Goal: Task Accomplishment & Management: Manage account settings

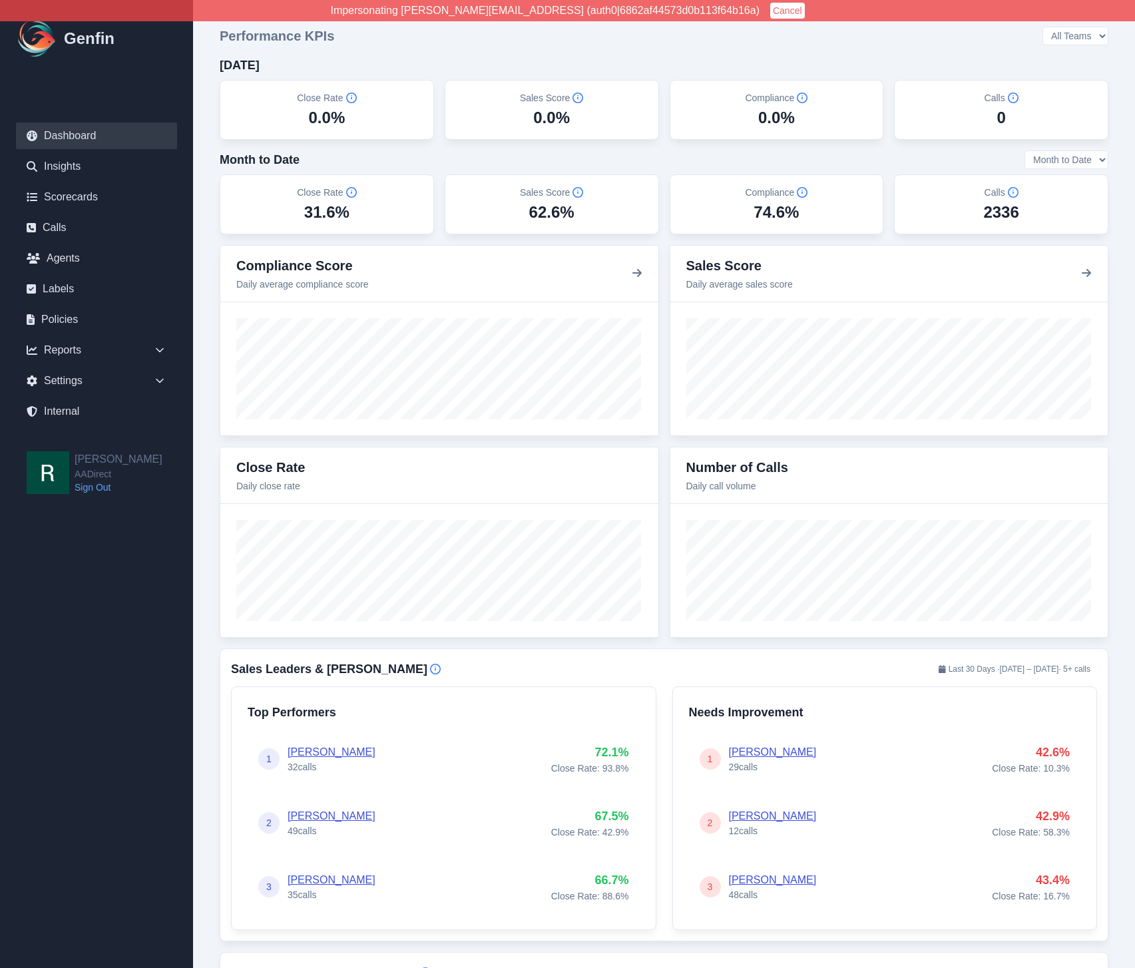
click at [220, 98] on div "Close Rate 0.0%" at bounding box center [327, 110] width 214 height 60
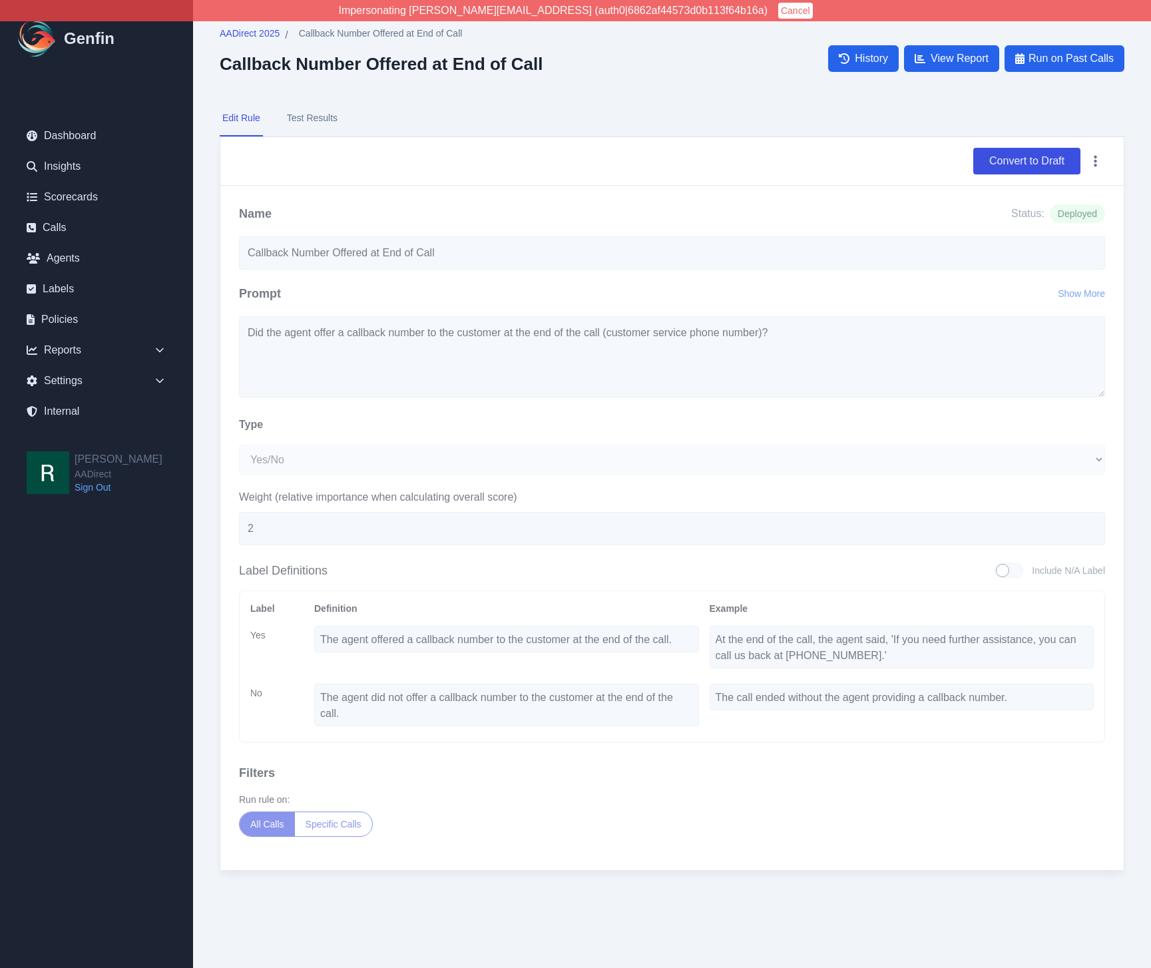
select select "Yes/No"
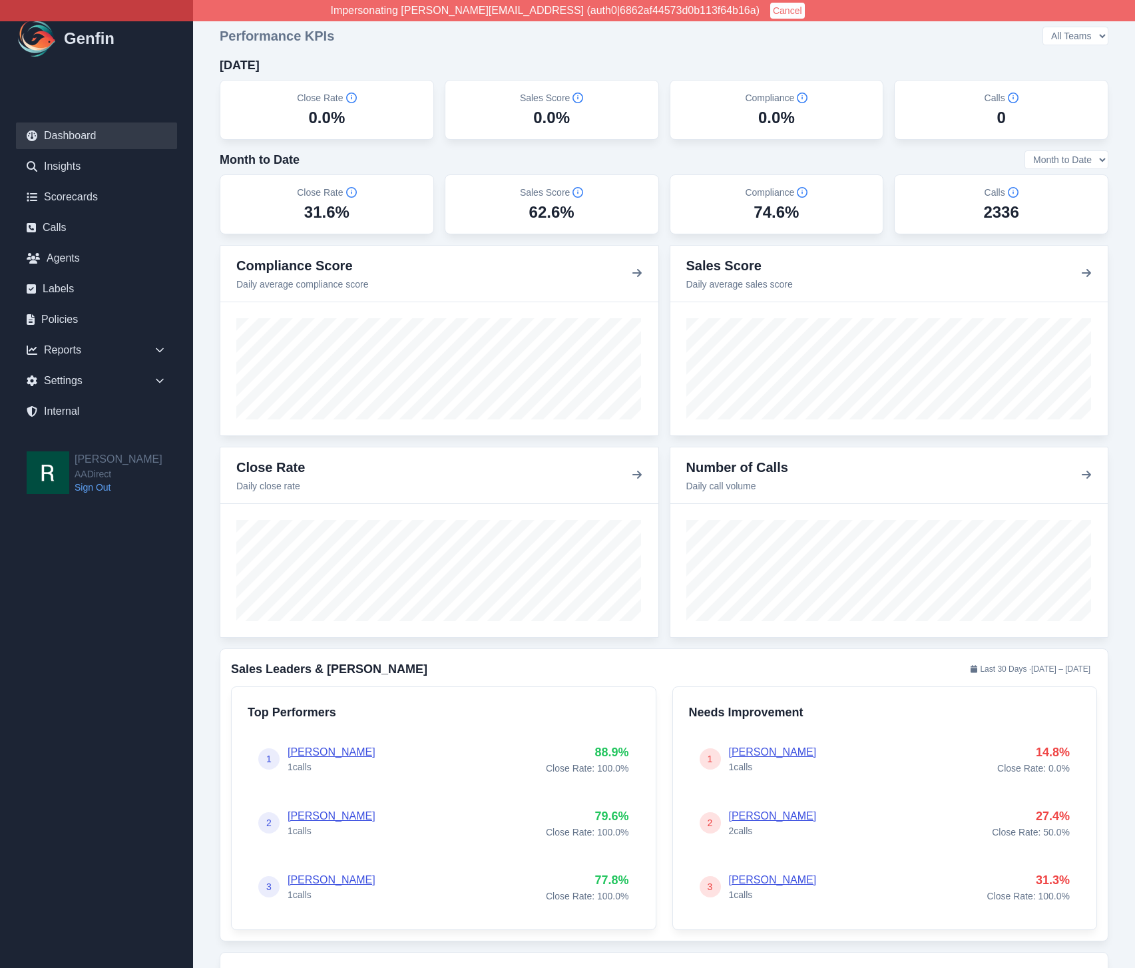
scroll to position [67, 0]
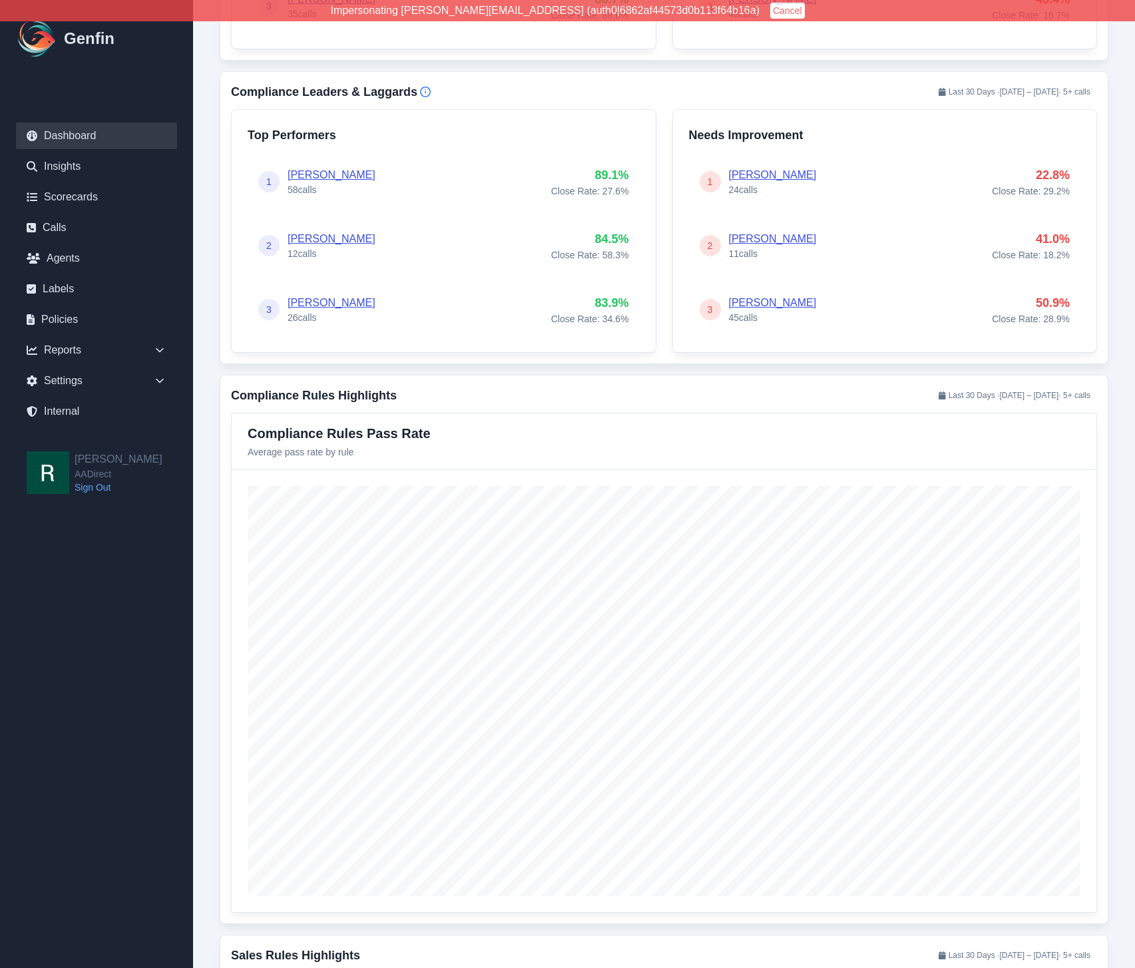
scroll to position [844, 0]
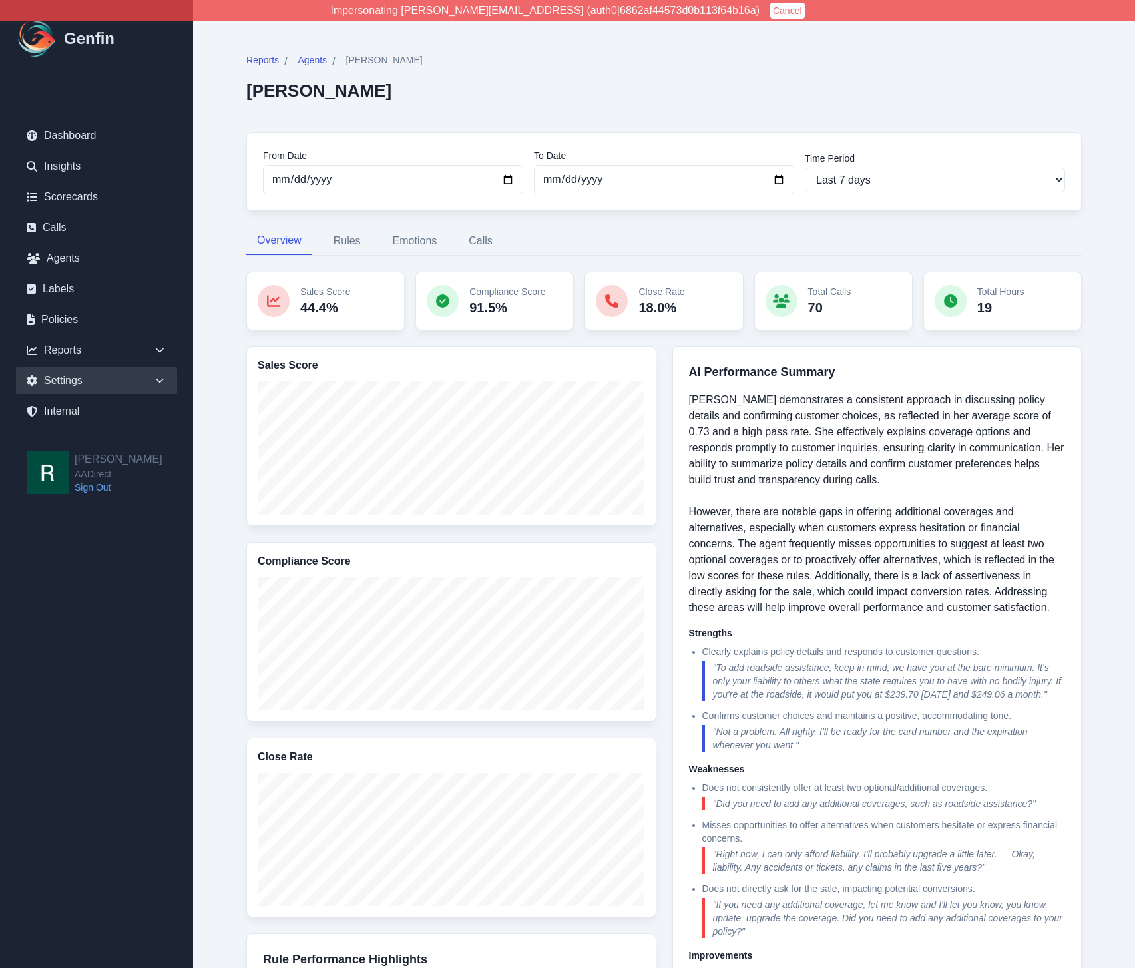
click at [144, 387] on div "Settings" at bounding box center [96, 381] width 161 height 27
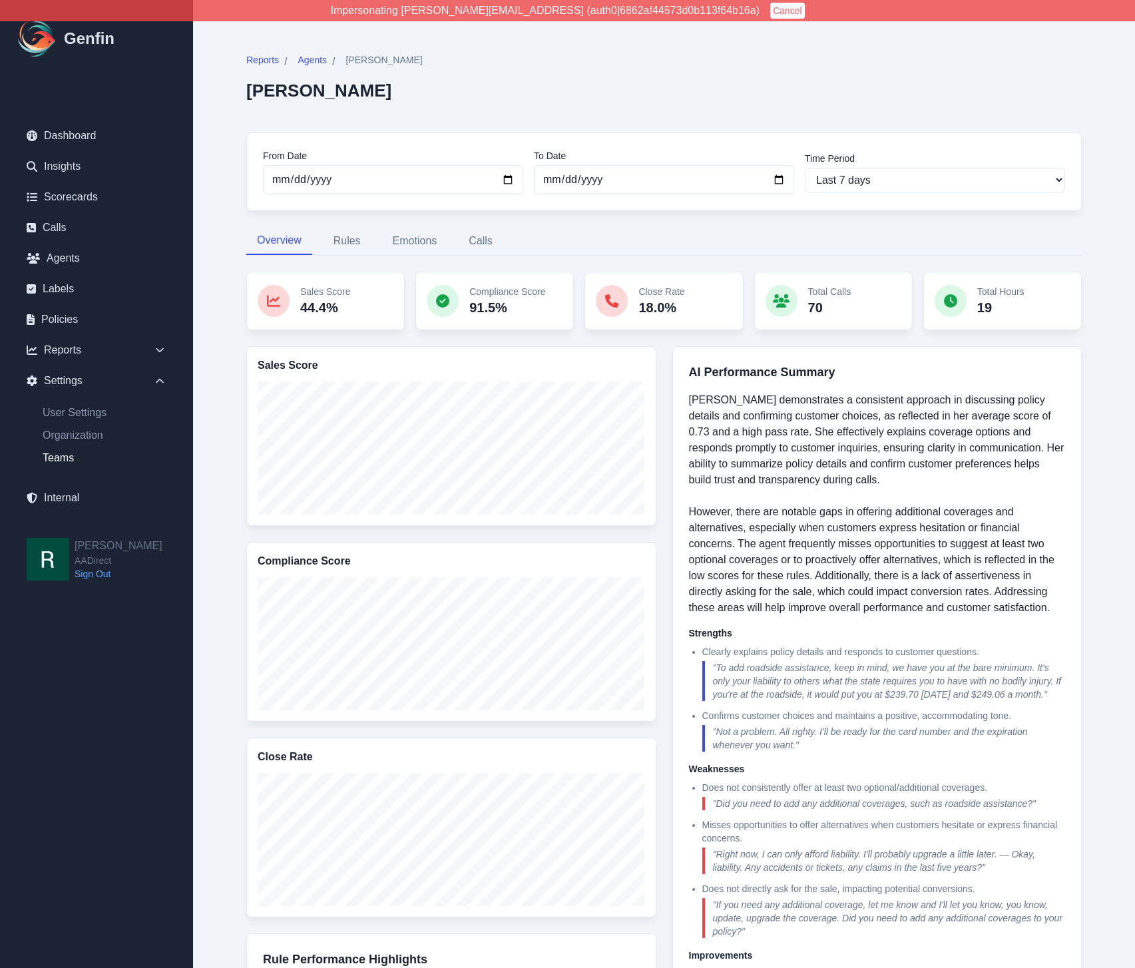
click at [64, 459] on link "Teams" at bounding box center [104, 458] width 145 height 16
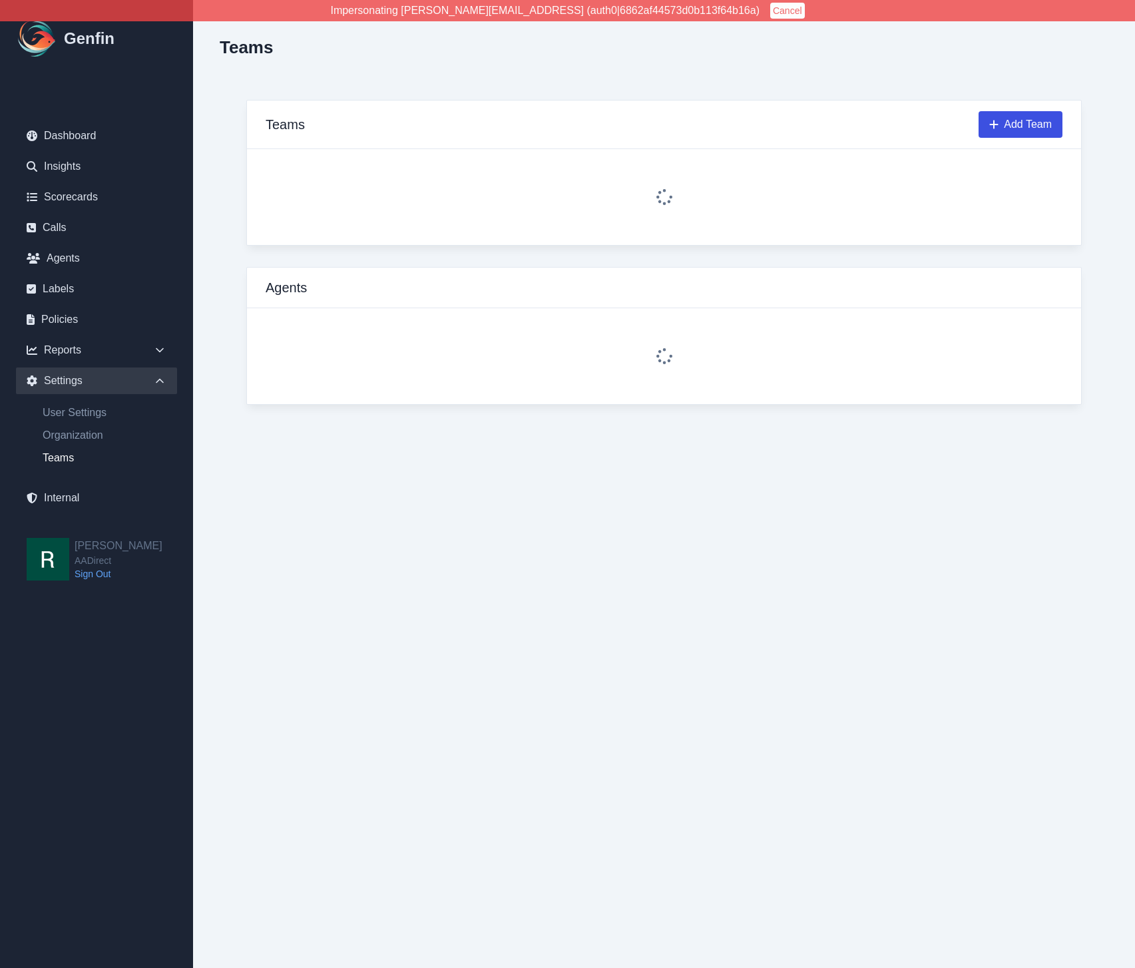
select select "1"
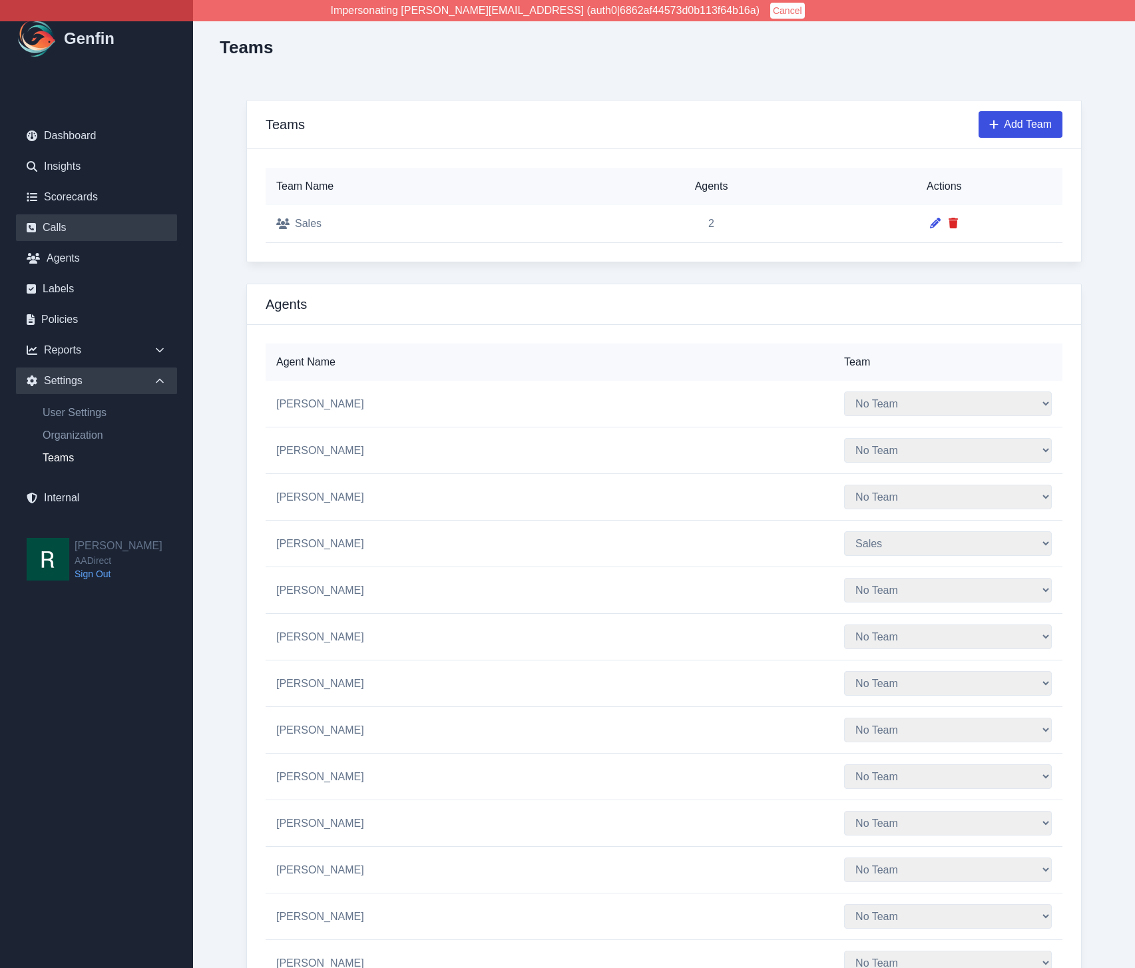
click at [73, 217] on link "Calls" at bounding box center [96, 227] width 161 height 27
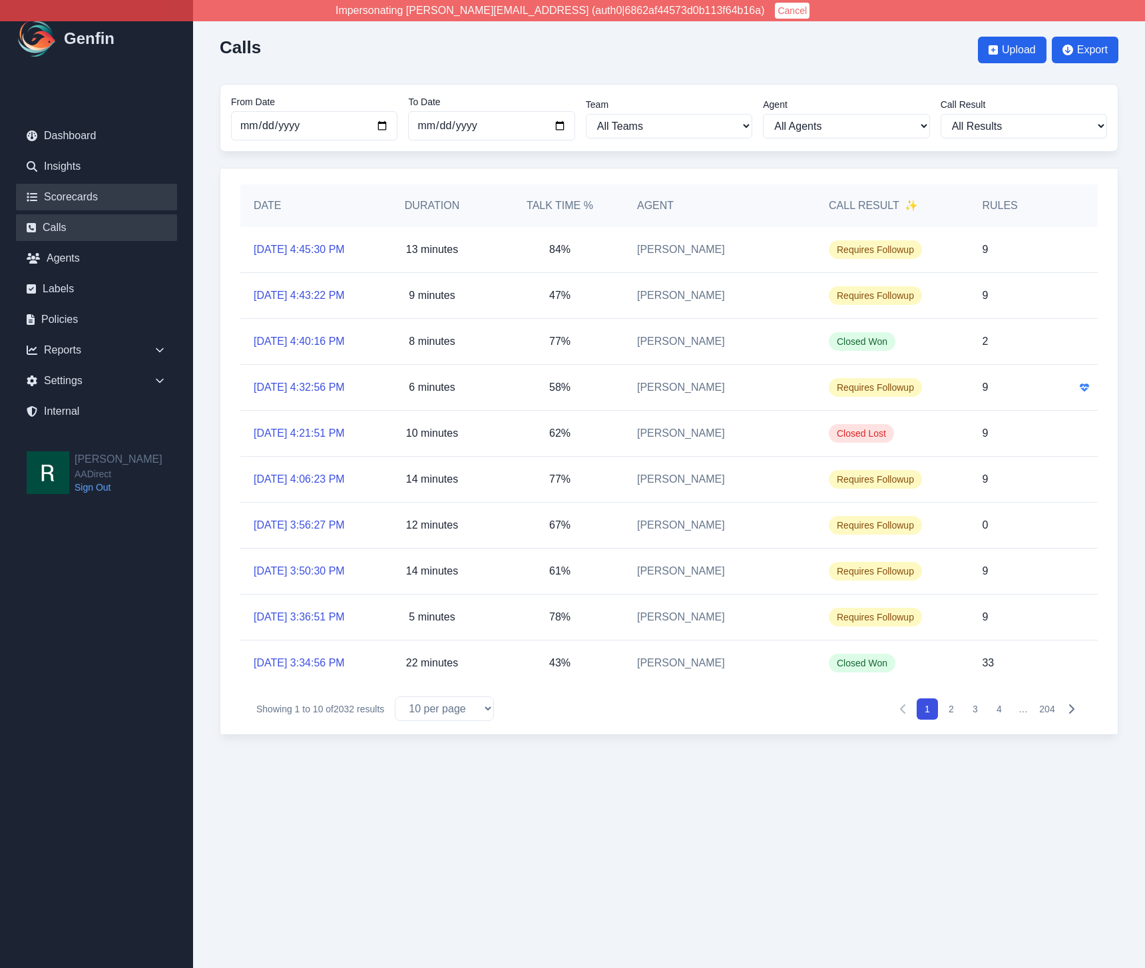
click at [87, 197] on link "Scorecards" at bounding box center [96, 197] width 161 height 27
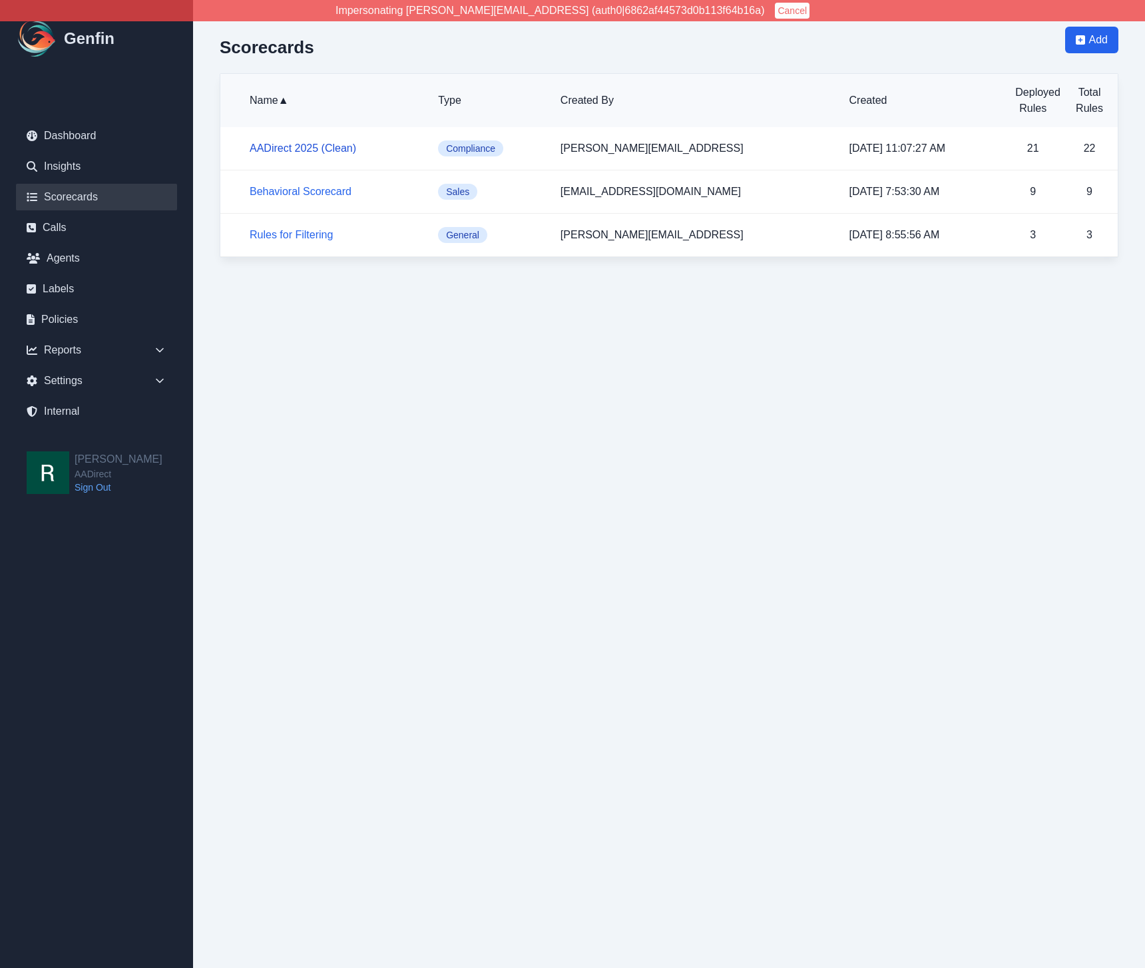
click at [311, 146] on link "AADirect 2025 (Clean)" at bounding box center [303, 147] width 107 height 11
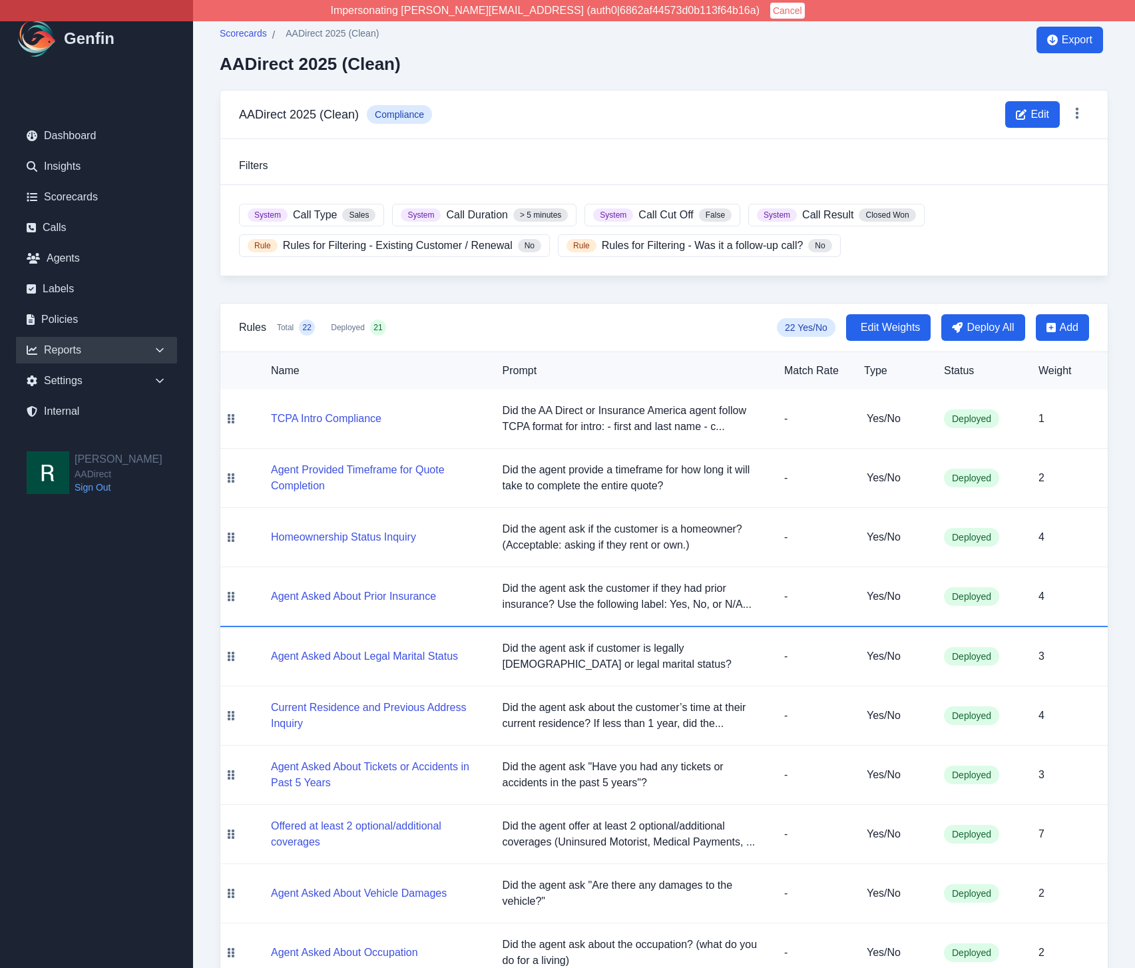
click at [164, 349] on icon at bounding box center [159, 350] width 13 height 13
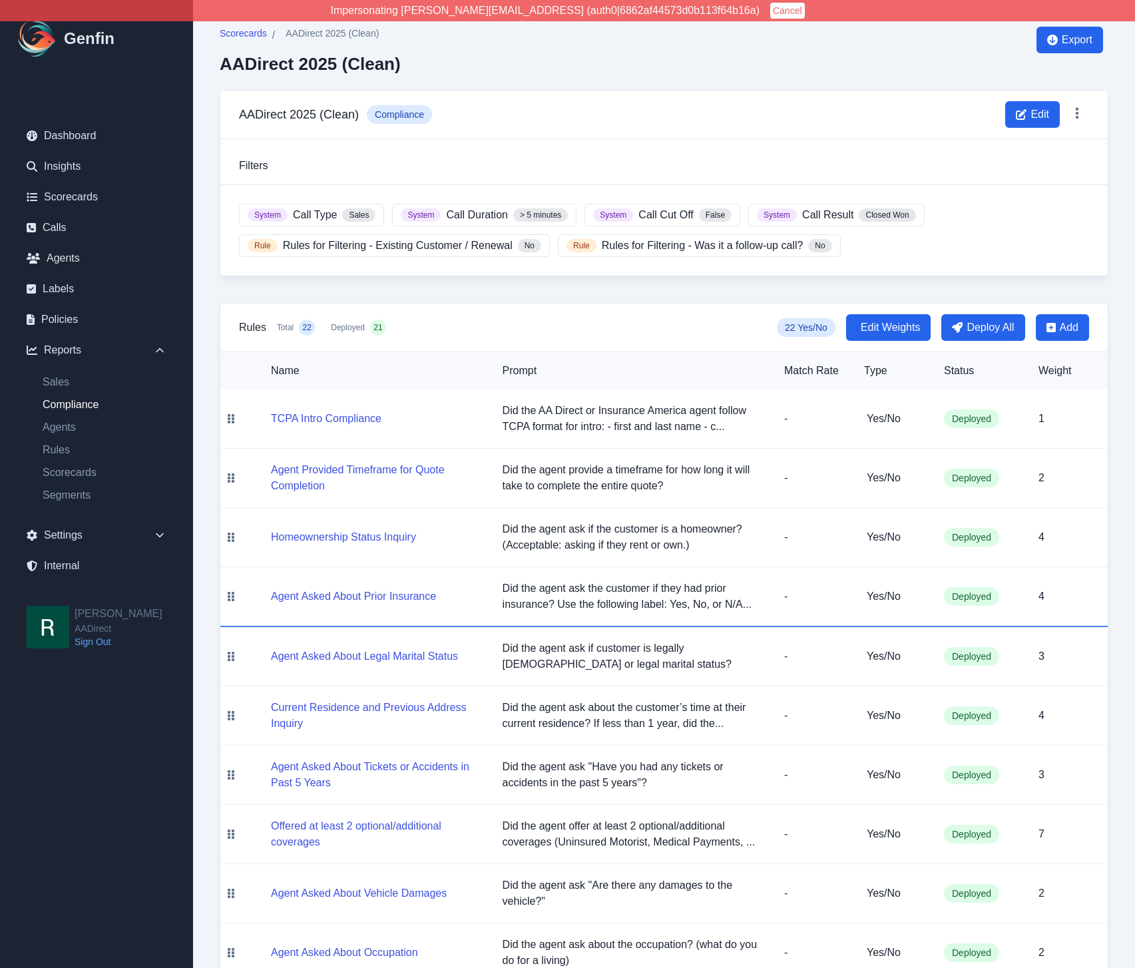
click at [80, 407] on link "Compliance" at bounding box center [104, 405] width 145 height 16
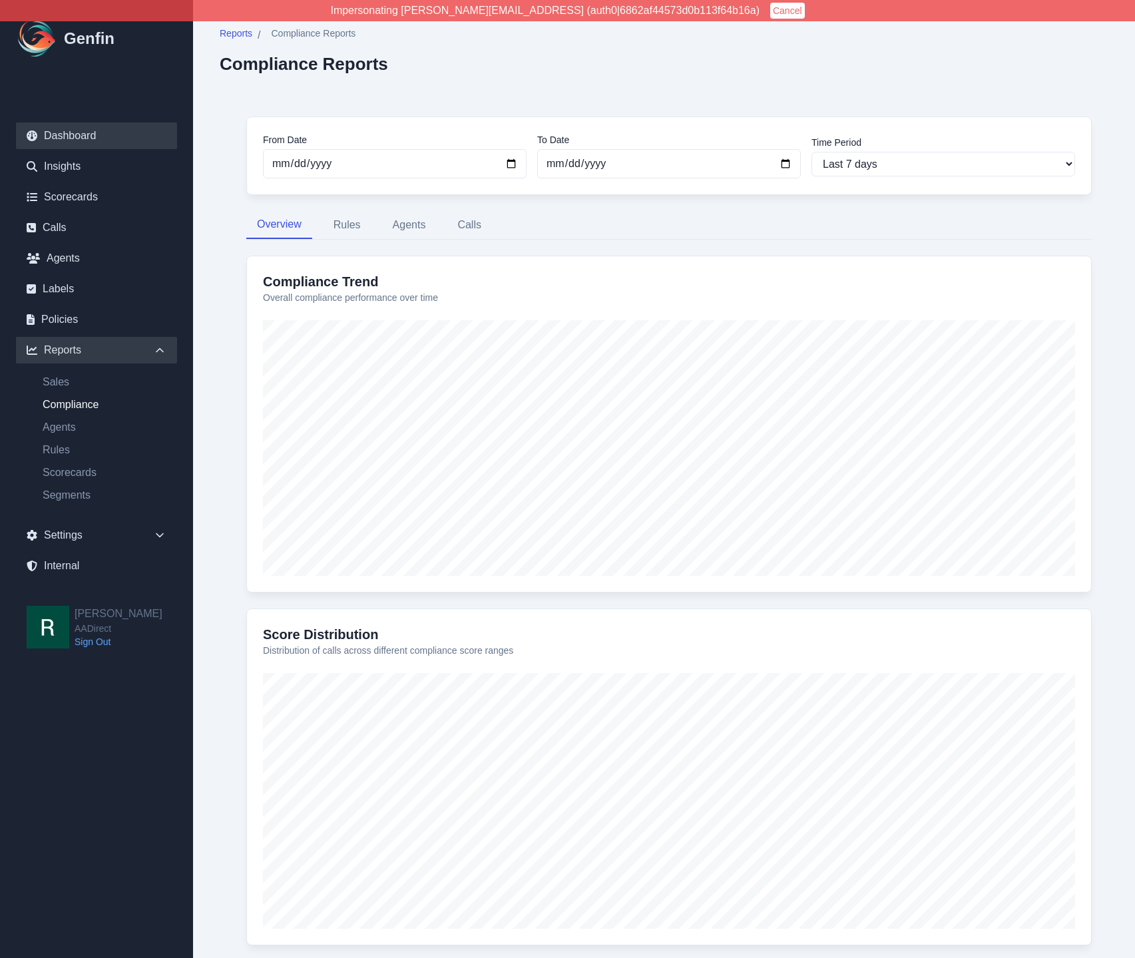
click at [82, 133] on link "Dashboard" at bounding box center [96, 136] width 161 height 27
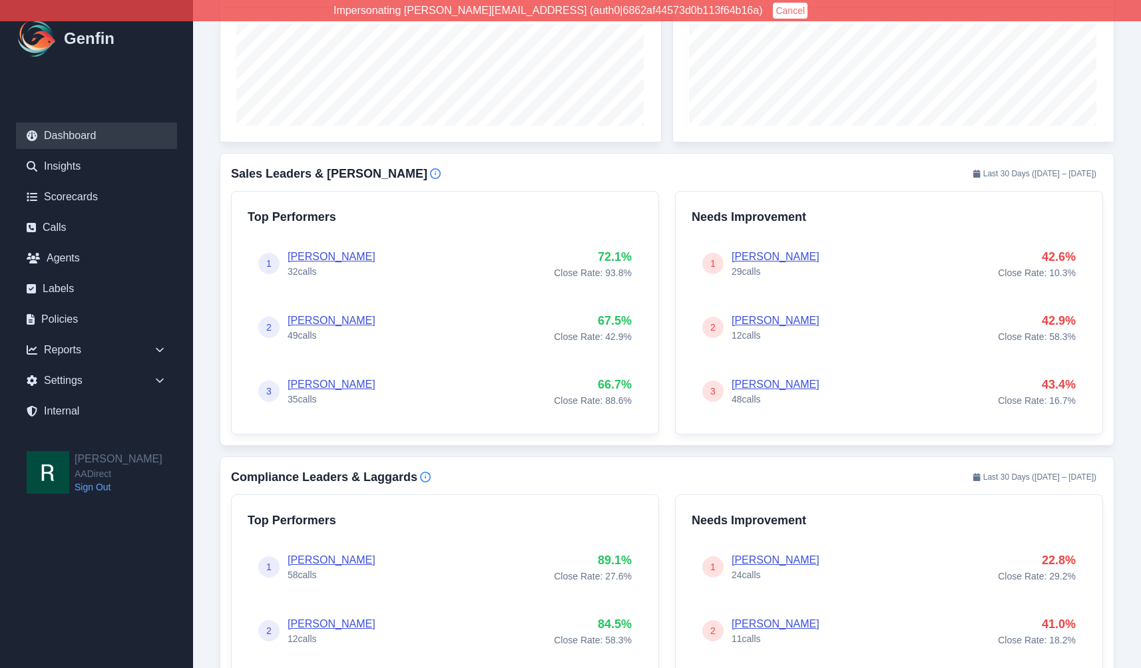
scroll to position [497, 0]
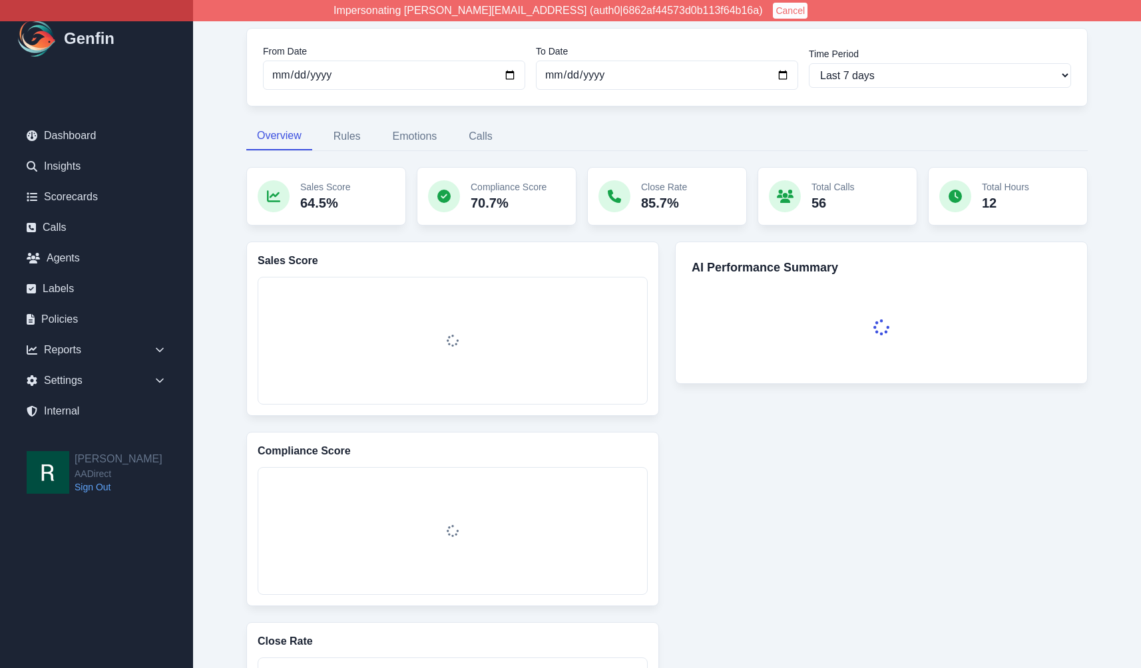
scroll to position [104, 0]
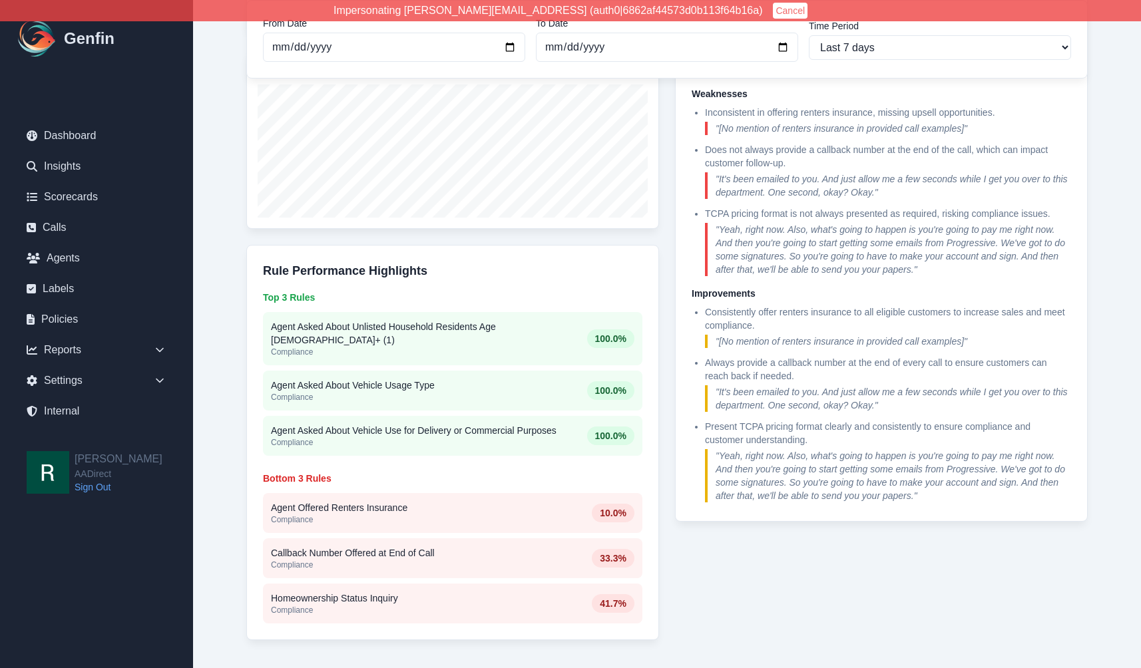
scroll to position [700, 0]
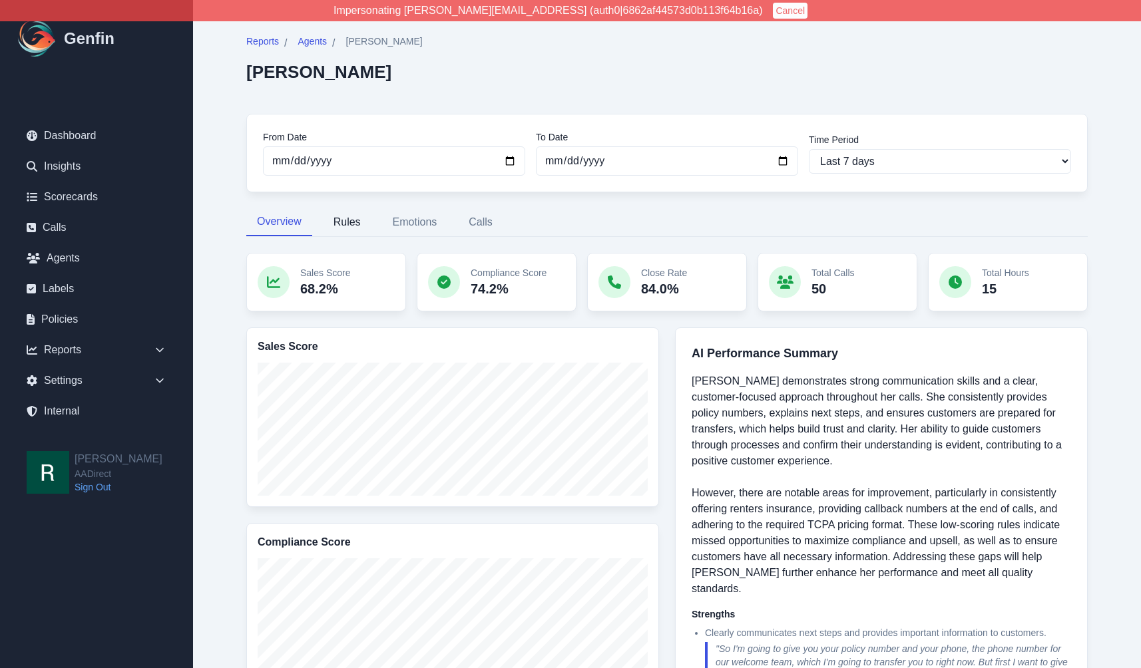
scroll to position [22, 0]
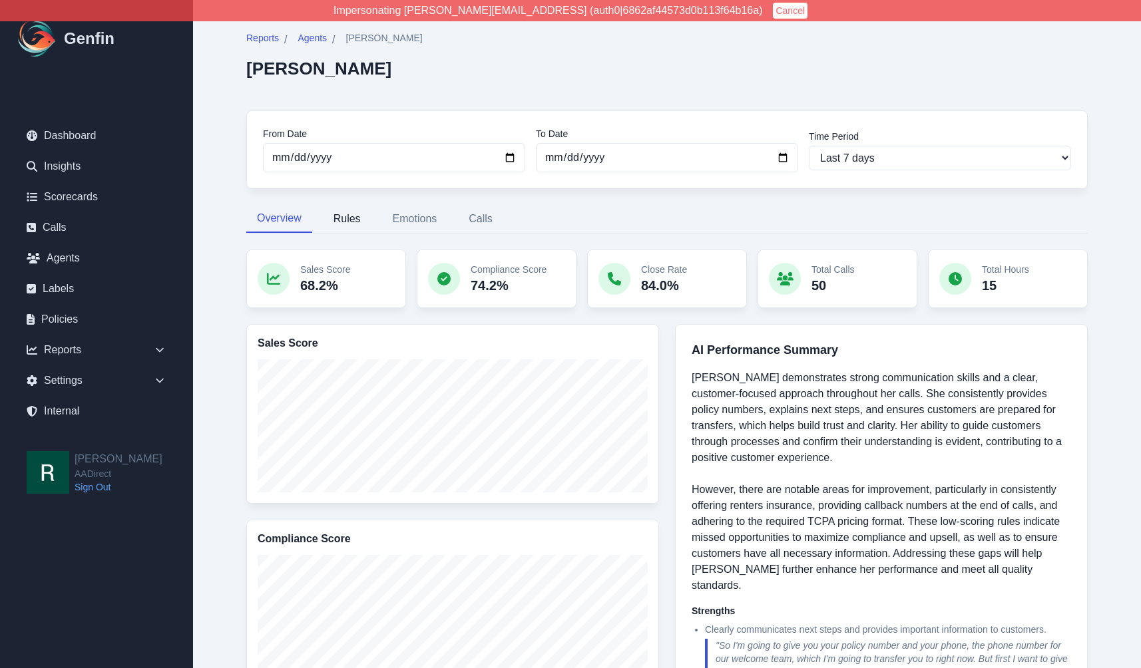
click at [344, 216] on button "Rules" at bounding box center [347, 219] width 49 height 28
select select "181"
select select "171"
select select "1129"
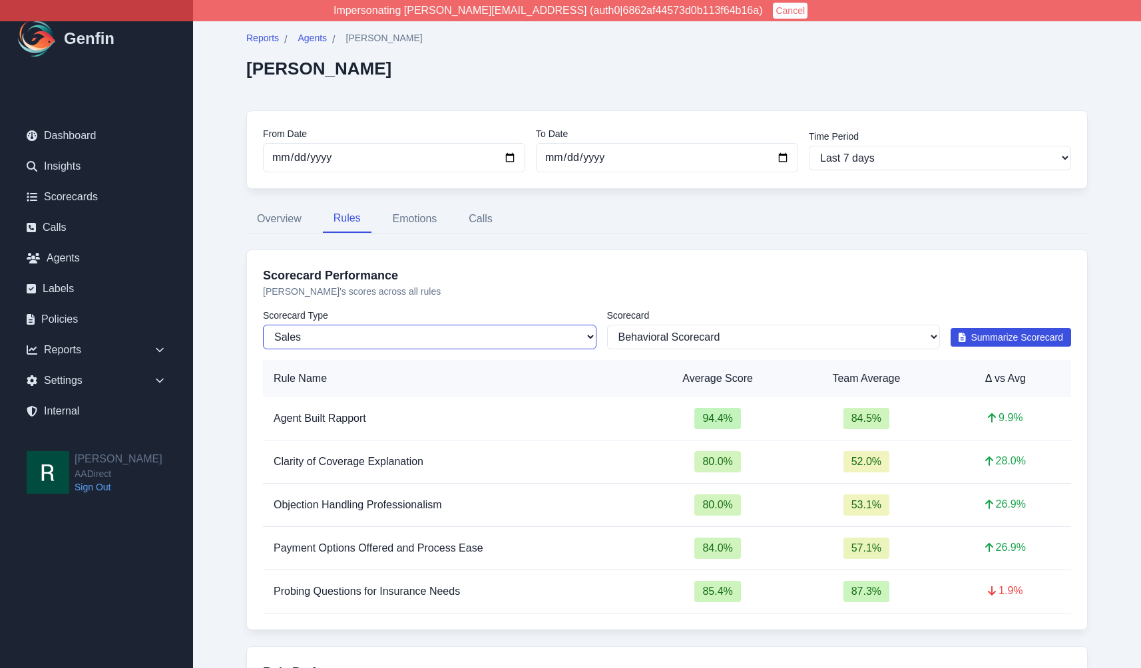
click at [515, 338] on select "Sales Compliance" at bounding box center [430, 337] width 334 height 25
select select "compliance"
click at [263, 325] on select "Sales Compliance" at bounding box center [430, 337] width 334 height 25
select select "203"
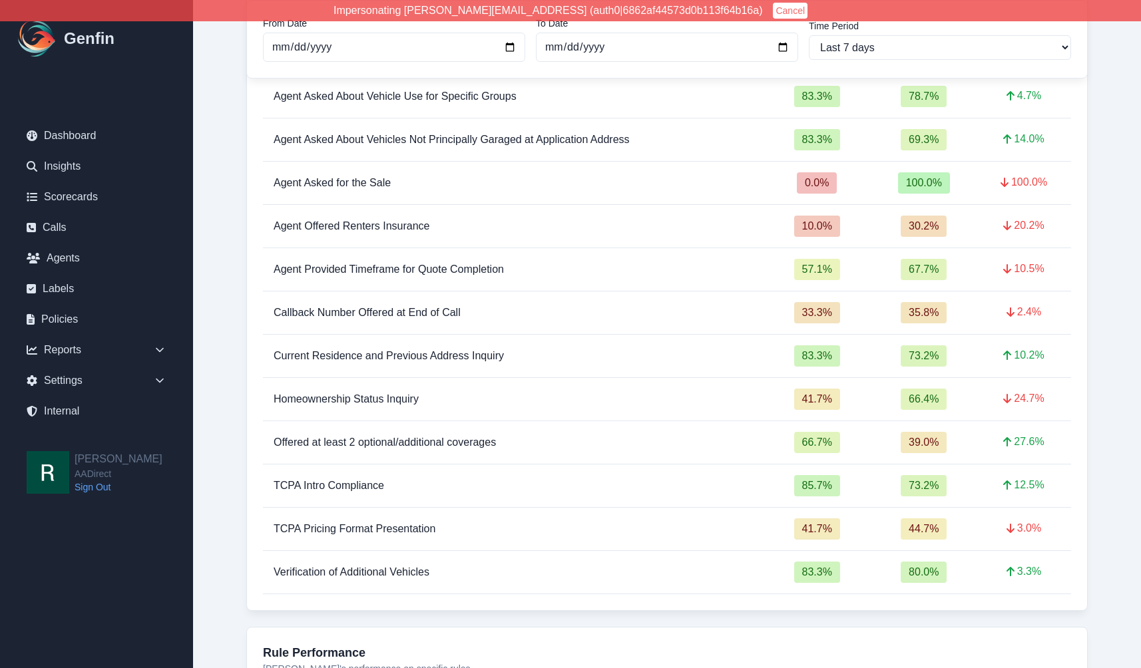
scroll to position [800, 0]
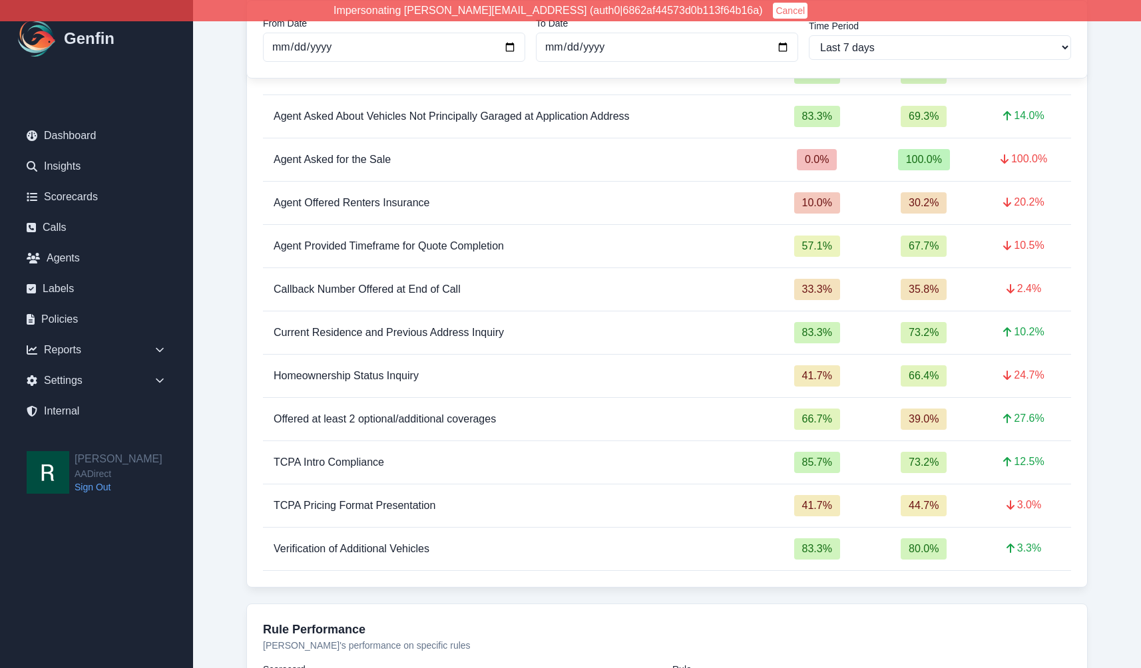
click at [345, 160] on span "Agent Asked for the Sale" at bounding box center [332, 159] width 117 height 11
click at [81, 194] on link "Scorecards" at bounding box center [96, 197] width 161 height 27
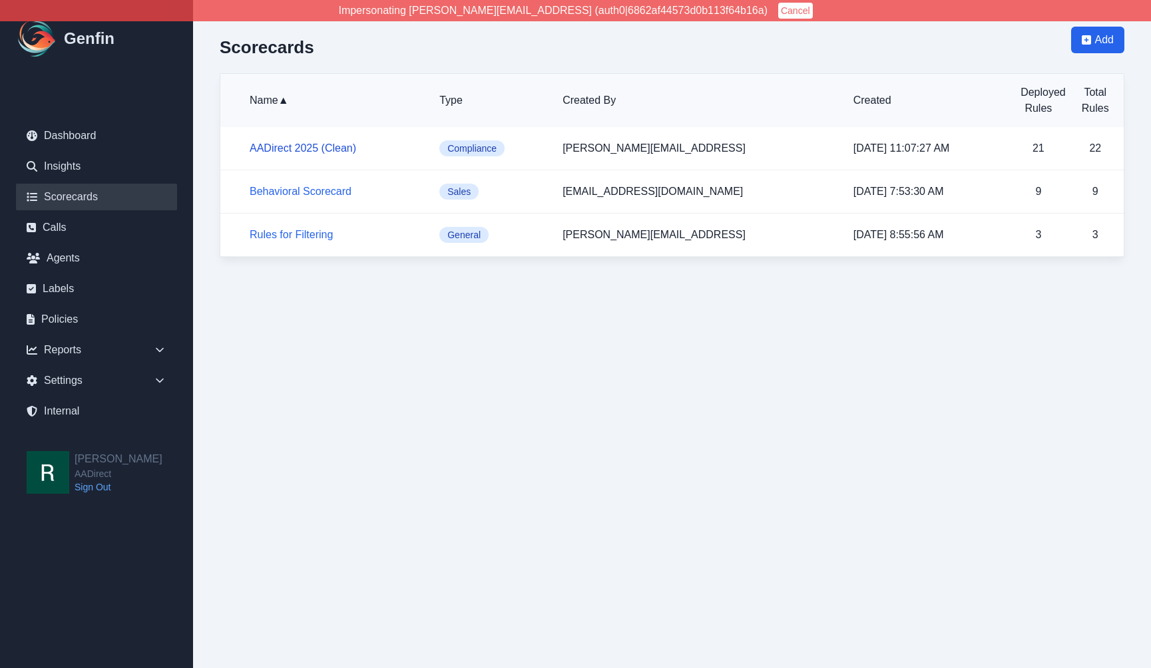
click at [308, 147] on link "AADirect 2025 (Clean)" at bounding box center [303, 147] width 107 height 11
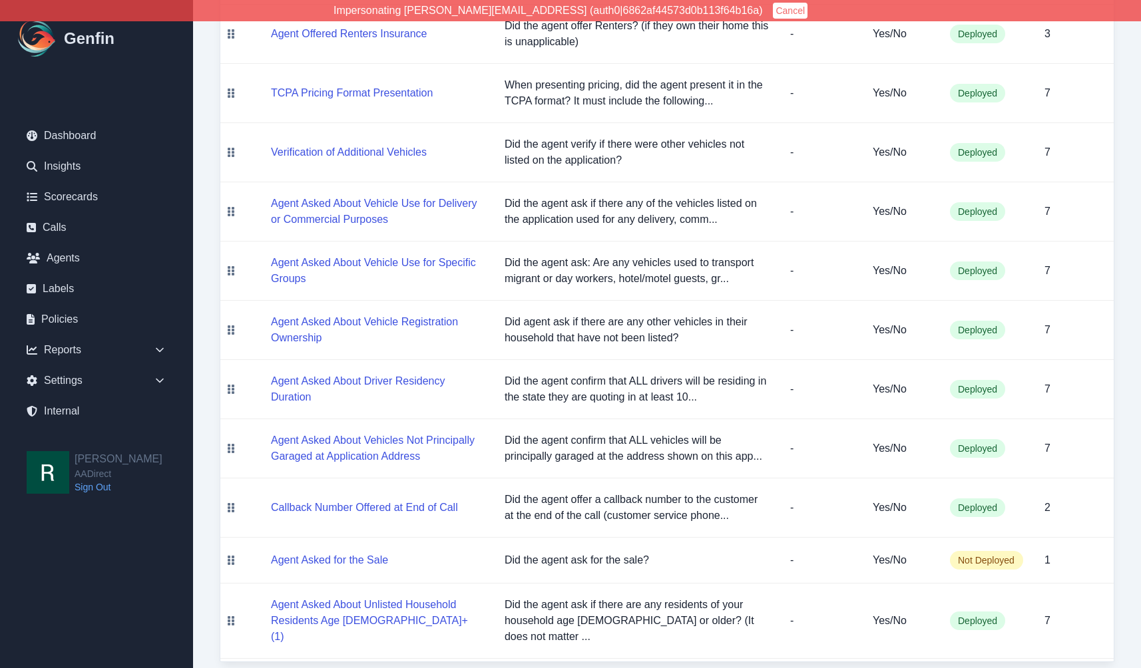
scroll to position [1041, 0]
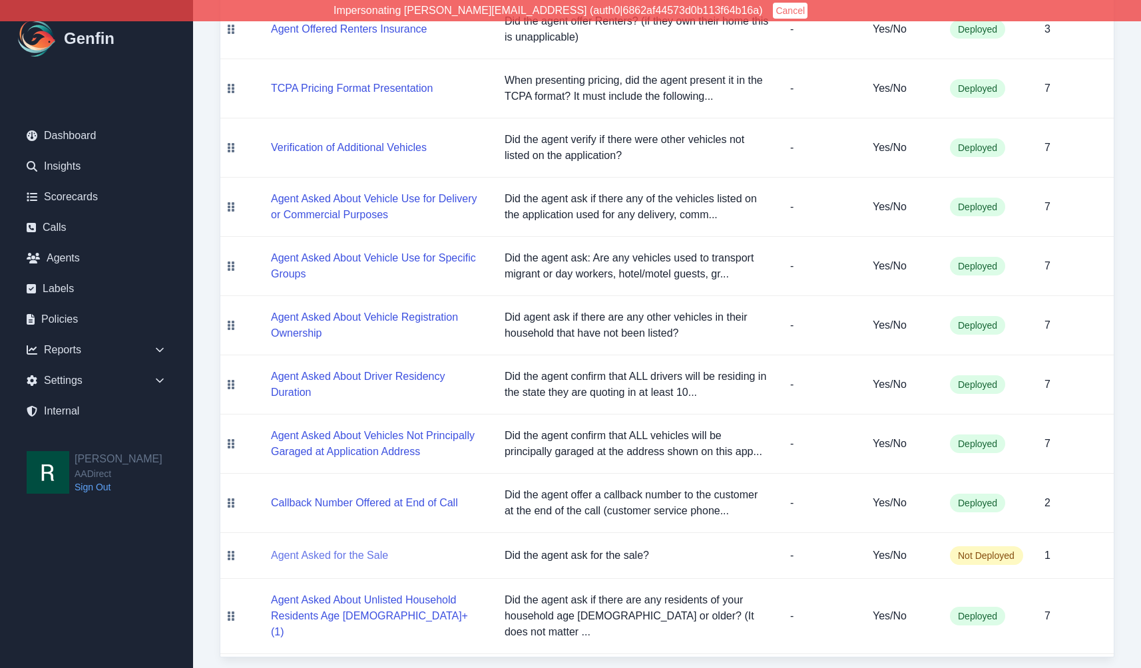
click at [311, 552] on button "Agent Asked for the Sale" at bounding box center [329, 556] width 117 height 16
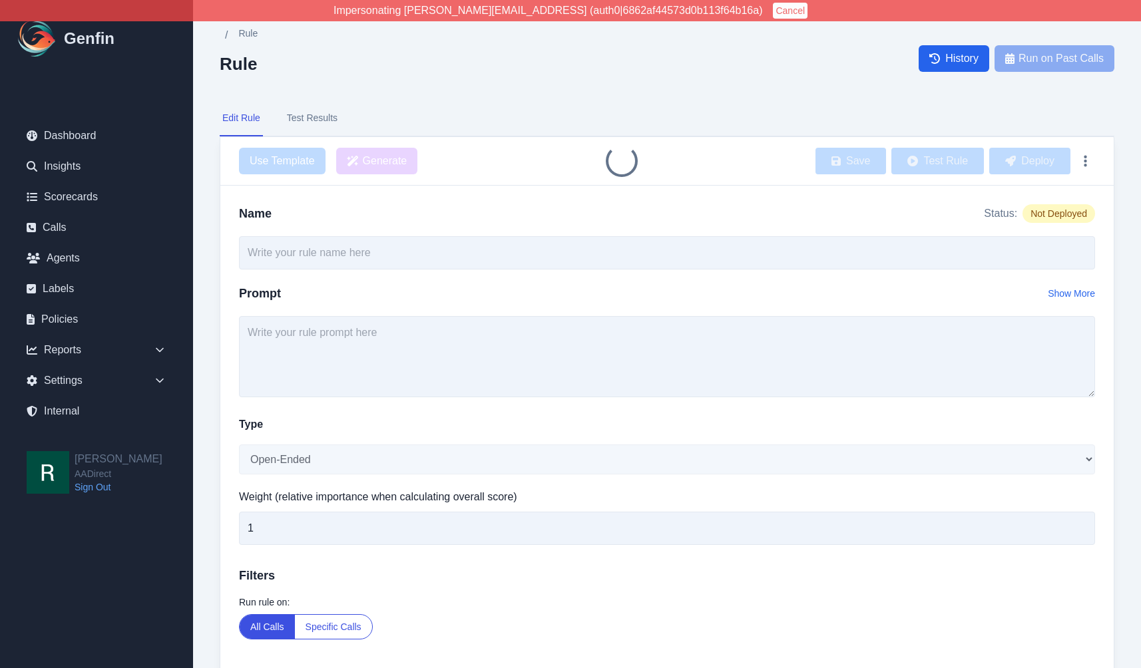
type input "Agent Asked for the Sale"
type textarea "Did the agent ask for the sale?"
select select "Yes/No"
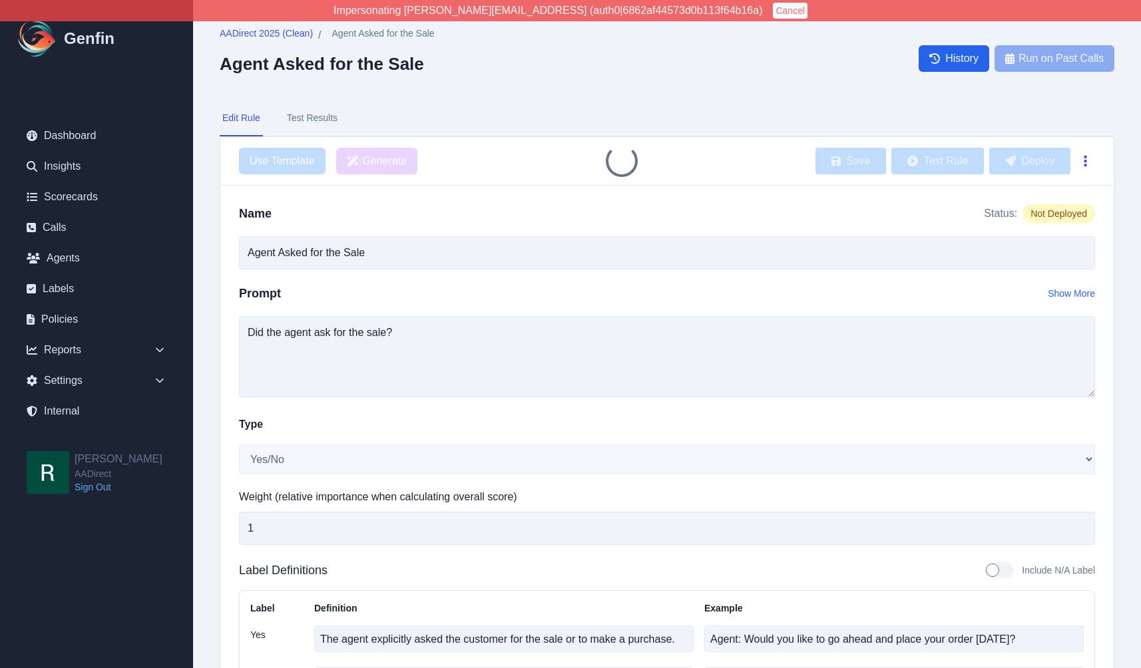
click at [1089, 160] on button "button" at bounding box center [1085, 161] width 19 height 24
click at [1113, 154] on div "Use Template Generate Save Test Rule Deploy" at bounding box center [667, 161] width 894 height 49
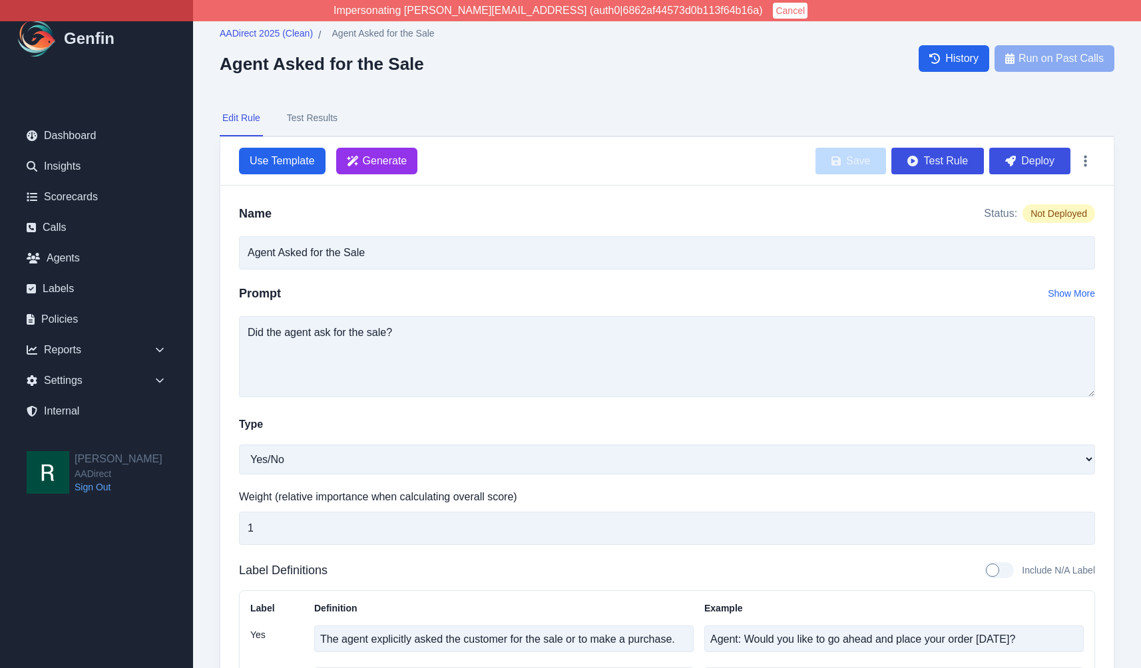
click at [1096, 158] on div "Use Template Generate Save Test Rule Deploy" at bounding box center [667, 161] width 894 height 49
click at [1084, 160] on icon "button" at bounding box center [1085, 160] width 3 height 13
click at [1021, 196] on button "Delete" at bounding box center [1042, 193] width 107 height 24
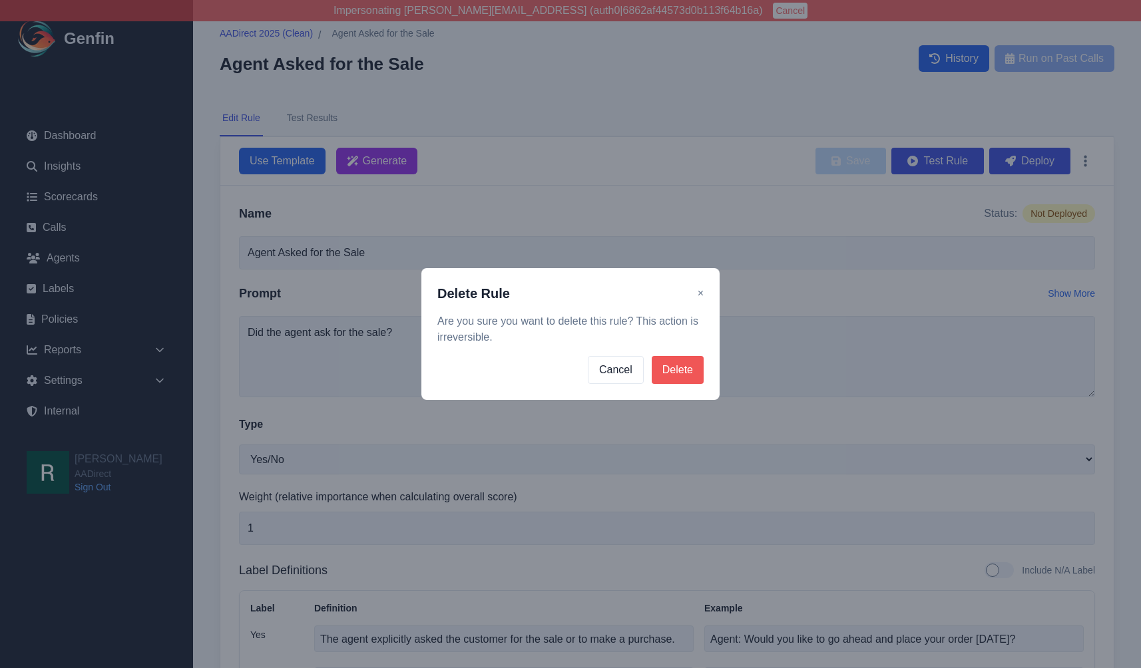
click at [676, 367] on button "Delete" at bounding box center [678, 370] width 52 height 28
